Goal: Check status: Check status

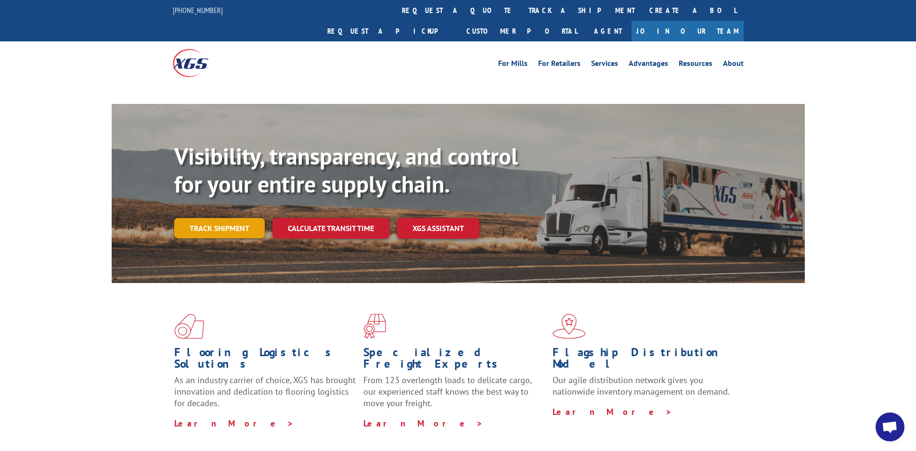
click at [208, 218] on link "Track shipment" at bounding box center [219, 228] width 91 height 20
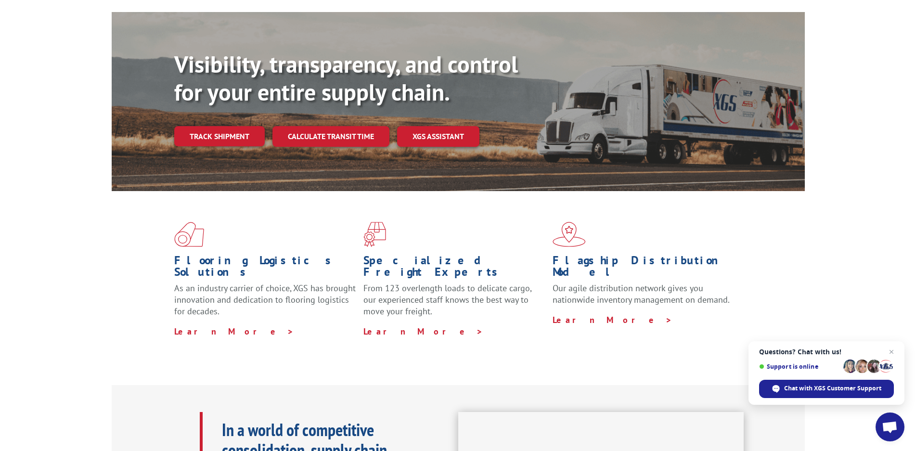
scroll to position [96, 0]
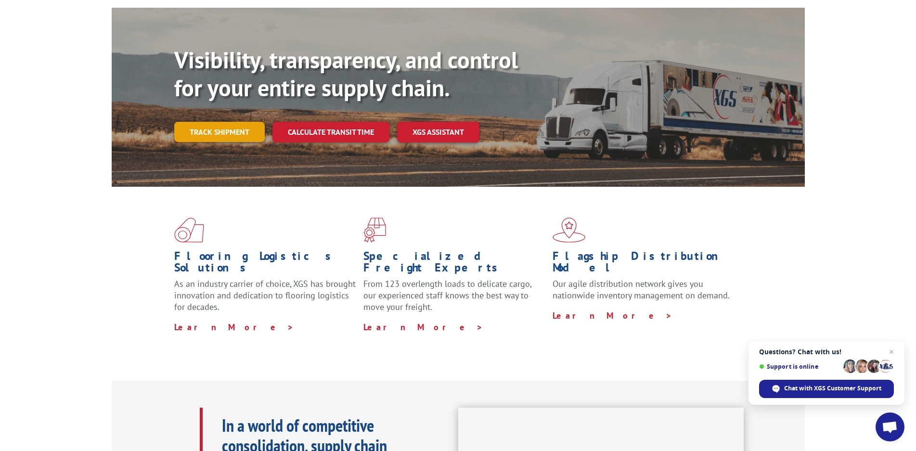
click at [211, 122] on link "Track shipment" at bounding box center [219, 132] width 91 height 20
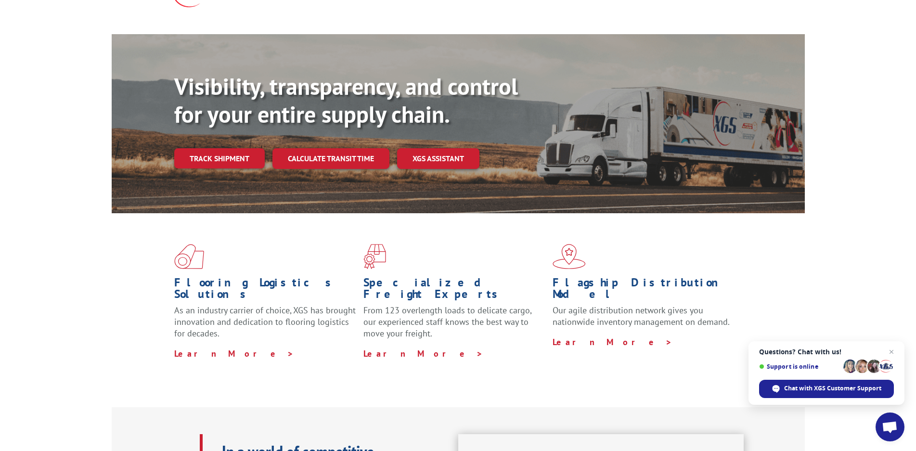
scroll to position [0, 0]
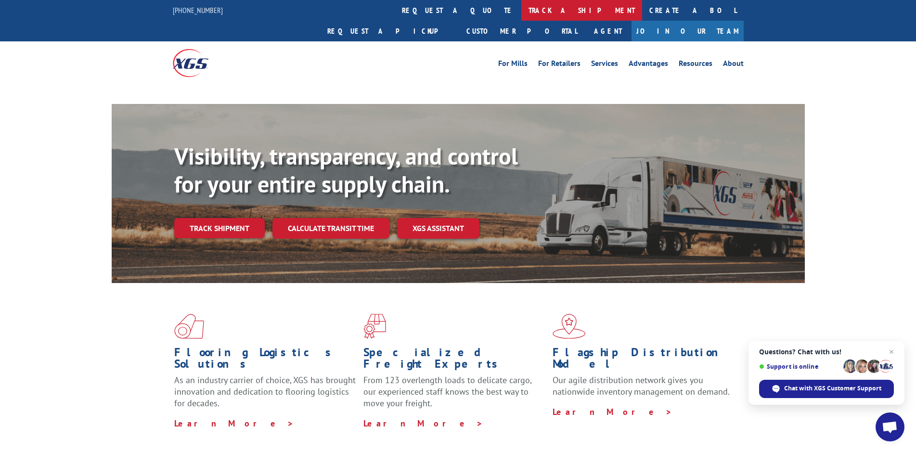
click at [521, 13] on link "track a shipment" at bounding box center [581, 10] width 121 height 21
click at [521, 5] on link "track a shipment" at bounding box center [581, 10] width 121 height 21
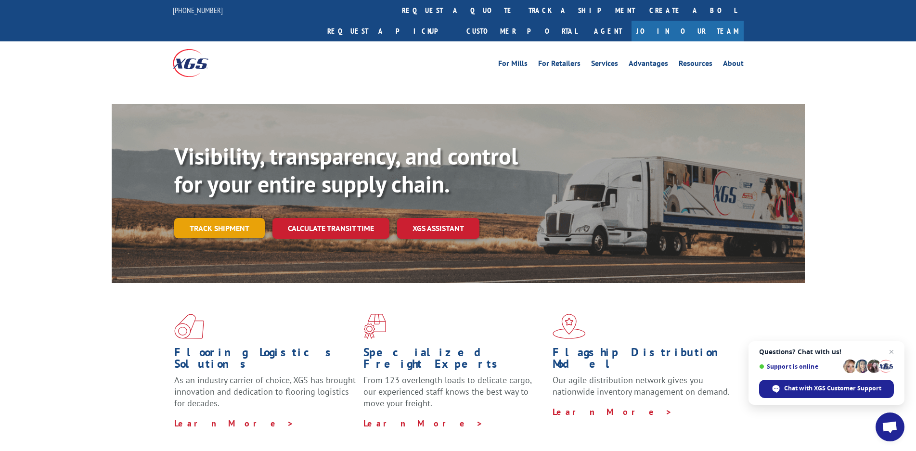
click at [209, 218] on link "Track shipment" at bounding box center [219, 228] width 91 height 20
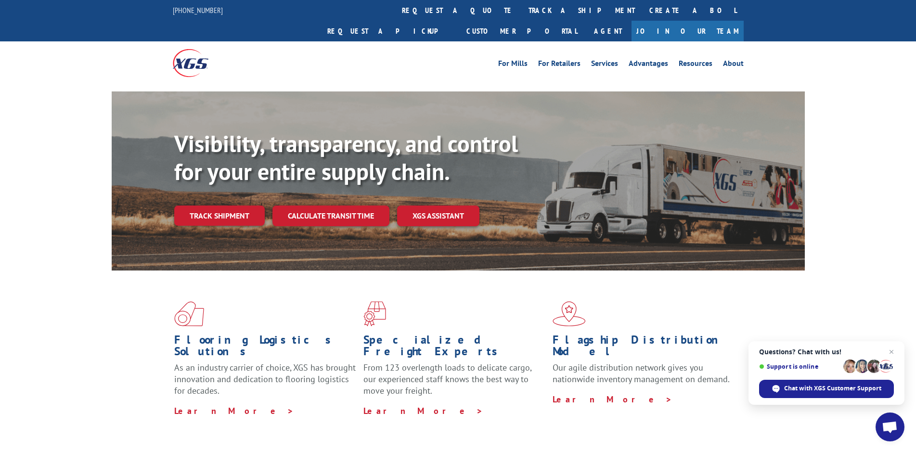
click at [521, 11] on link "track a shipment" at bounding box center [581, 10] width 121 height 21
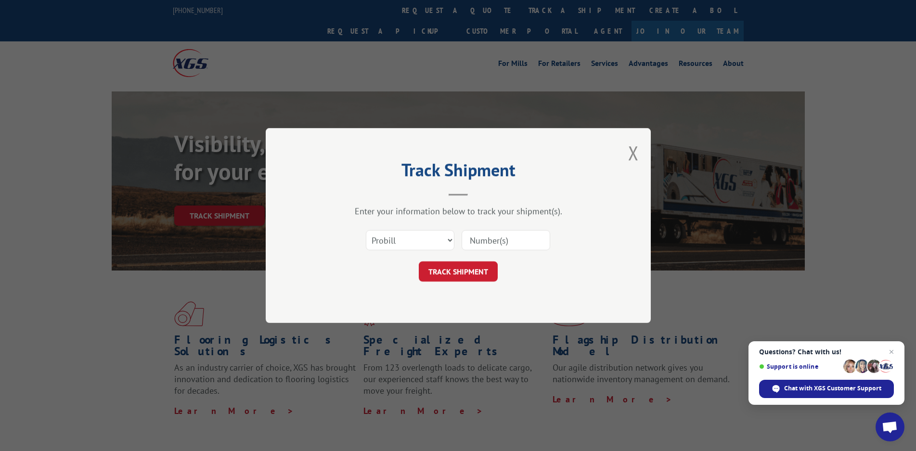
click at [497, 244] on input at bounding box center [506, 240] width 89 height 20
type input "17442916"
click at [482, 273] on button "TRACK SHIPMENT" at bounding box center [458, 271] width 79 height 20
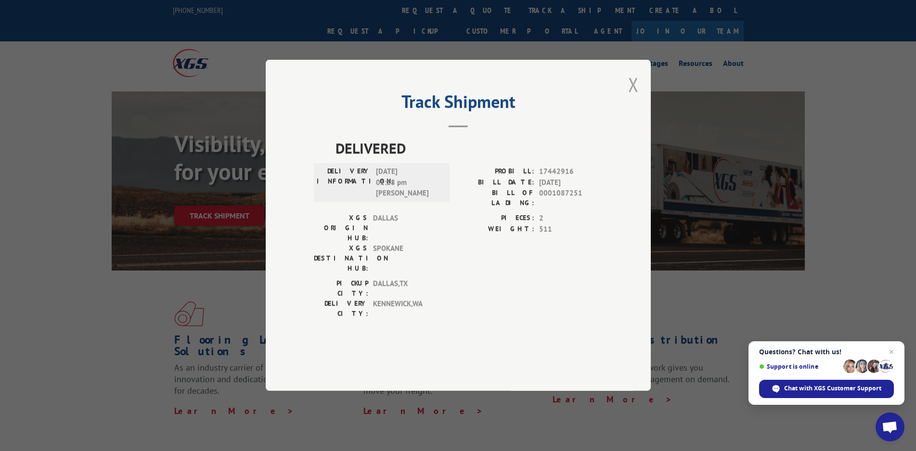
click at [635, 97] on button "Close modal" at bounding box center [633, 85] width 11 height 26
